Goal: Information Seeking & Learning: Learn about a topic

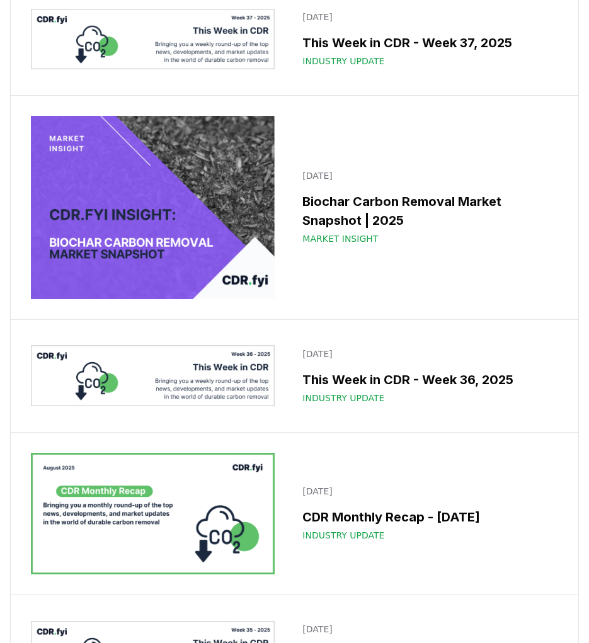
scroll to position [359, 0]
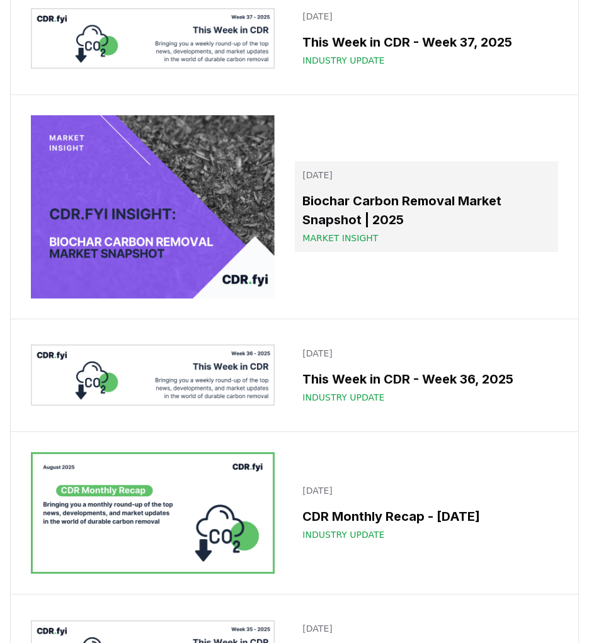
click at [509, 203] on h3 "Biochar Carbon Removal Market Snapshot | 2025" at bounding box center [426, 211] width 248 height 38
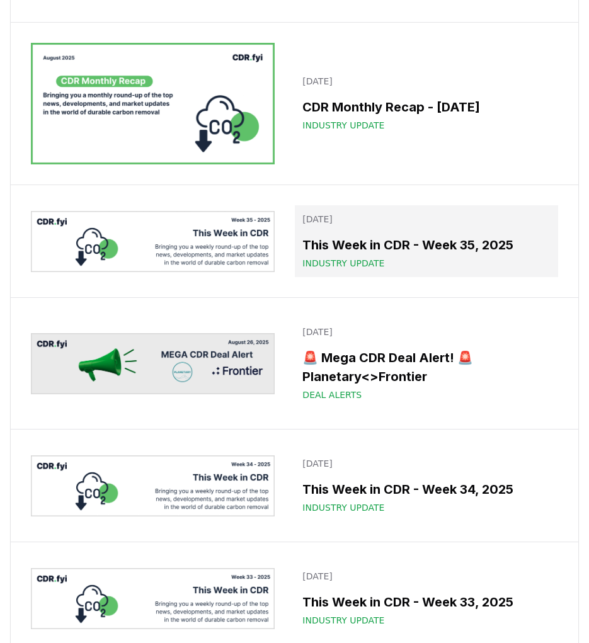
scroll to position [769, 0]
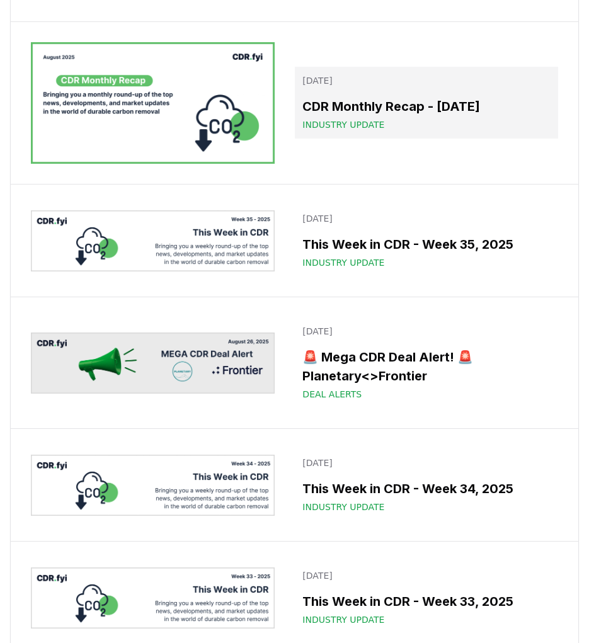
click at [466, 109] on h3 "CDR Monthly Recap - [DATE]" at bounding box center [426, 106] width 248 height 19
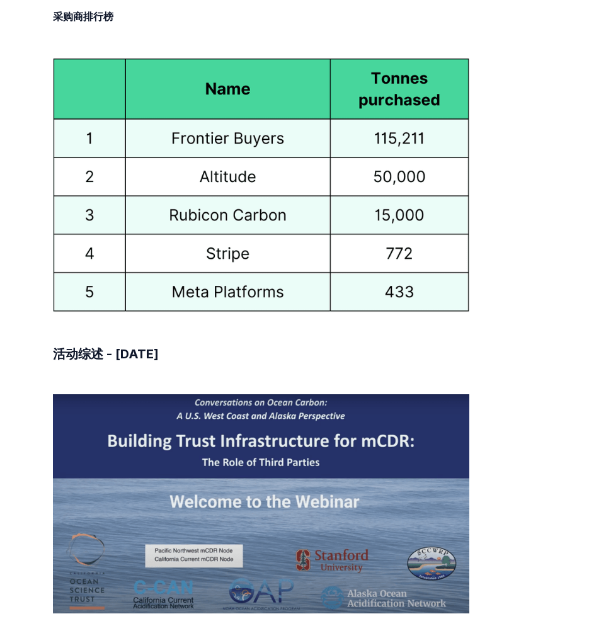
scroll to position [5940, 0]
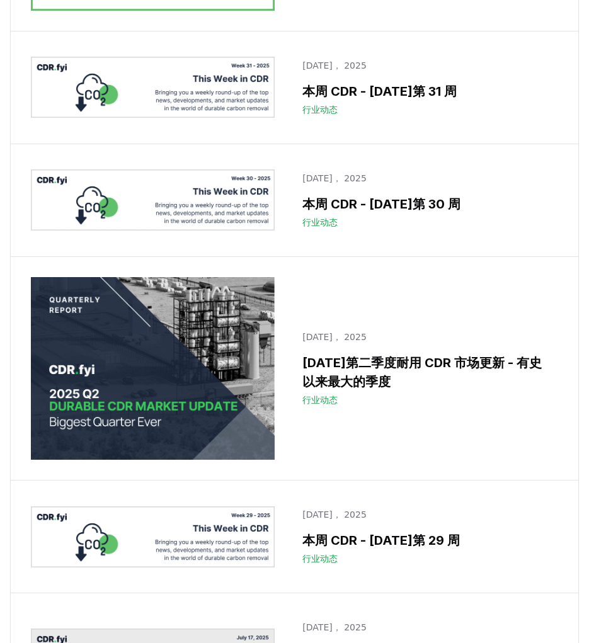
scroll to position [1650, 0]
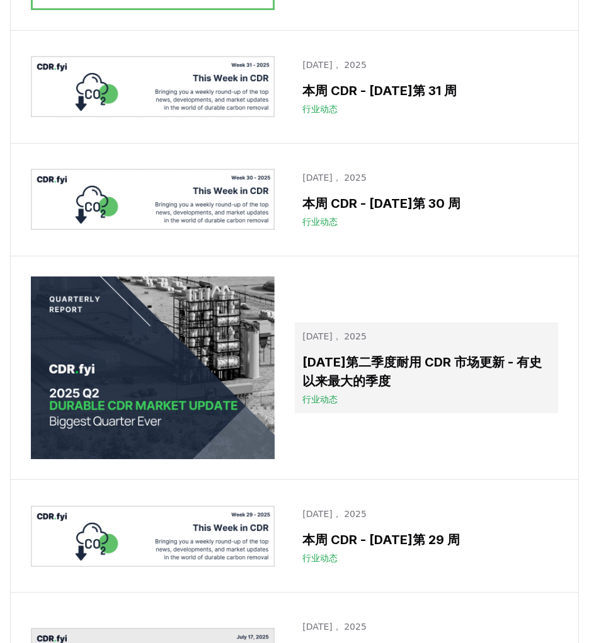
click at [452, 374] on h3 "[DATE]第二季度耐用 CDR 市场更新 - 有史以来最大的季度" at bounding box center [426, 372] width 248 height 38
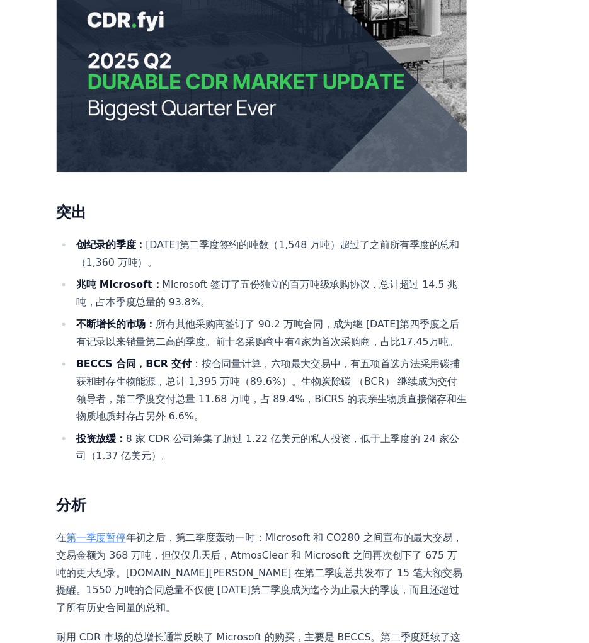
scroll to position [297, 0]
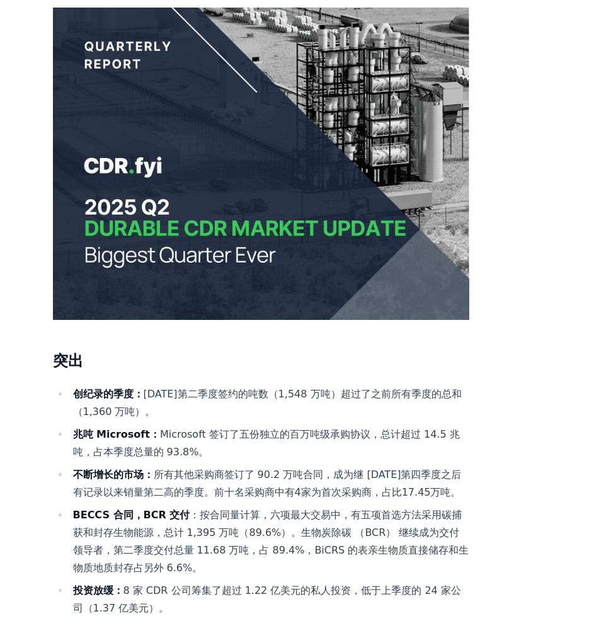
scroll to position [151, 0]
